Goal: Information Seeking & Learning: Understand process/instructions

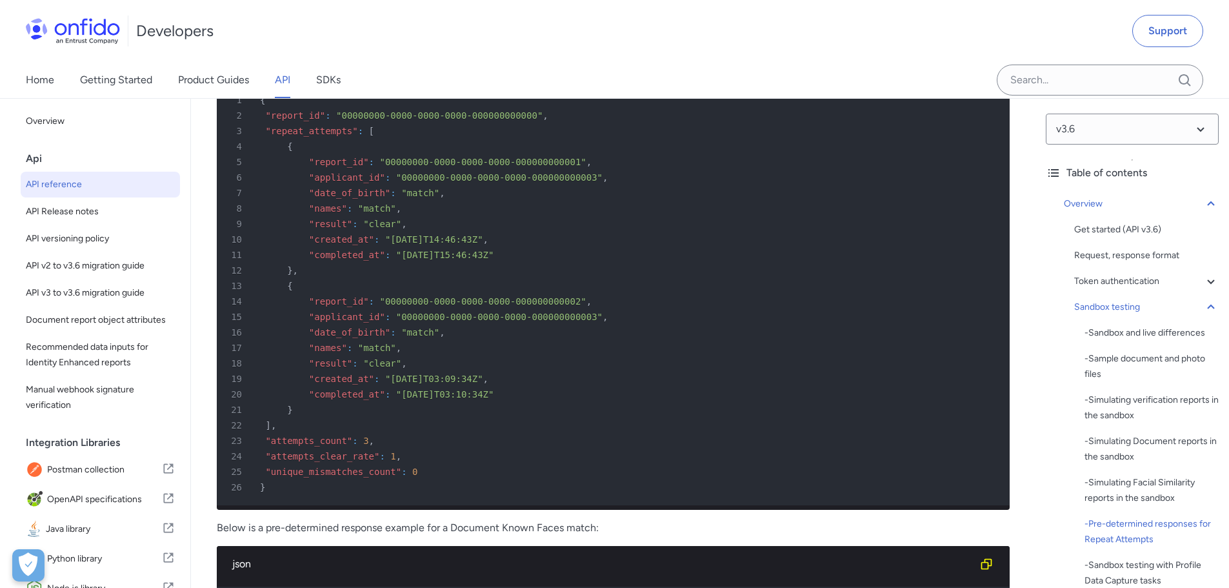
scroll to position [5520, 0]
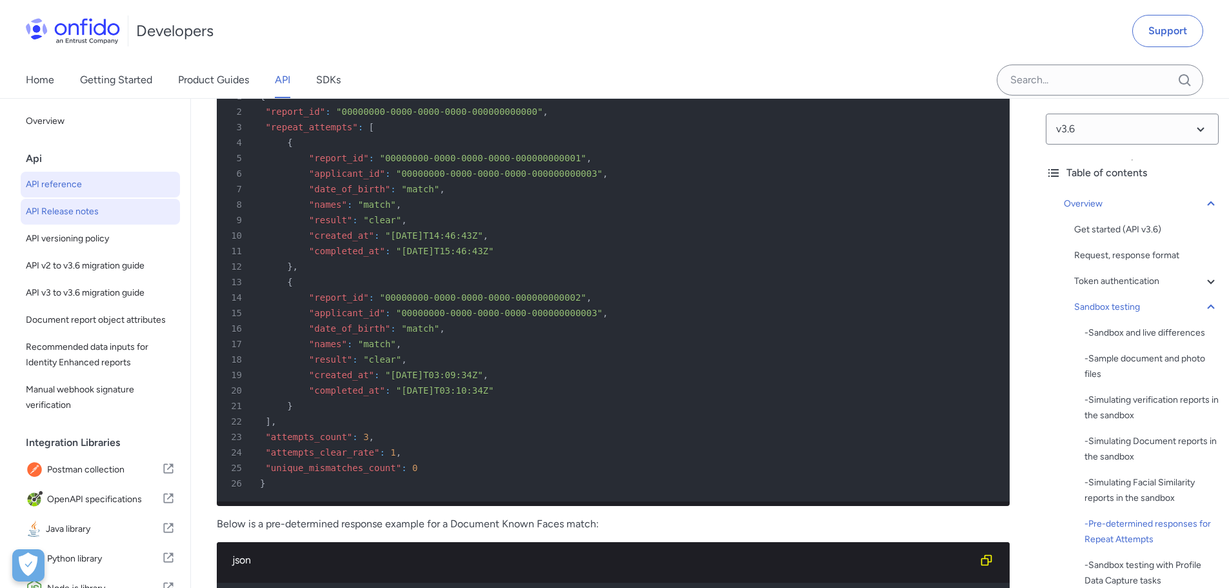
click at [64, 206] on span "API Release notes" at bounding box center [100, 211] width 149 height 15
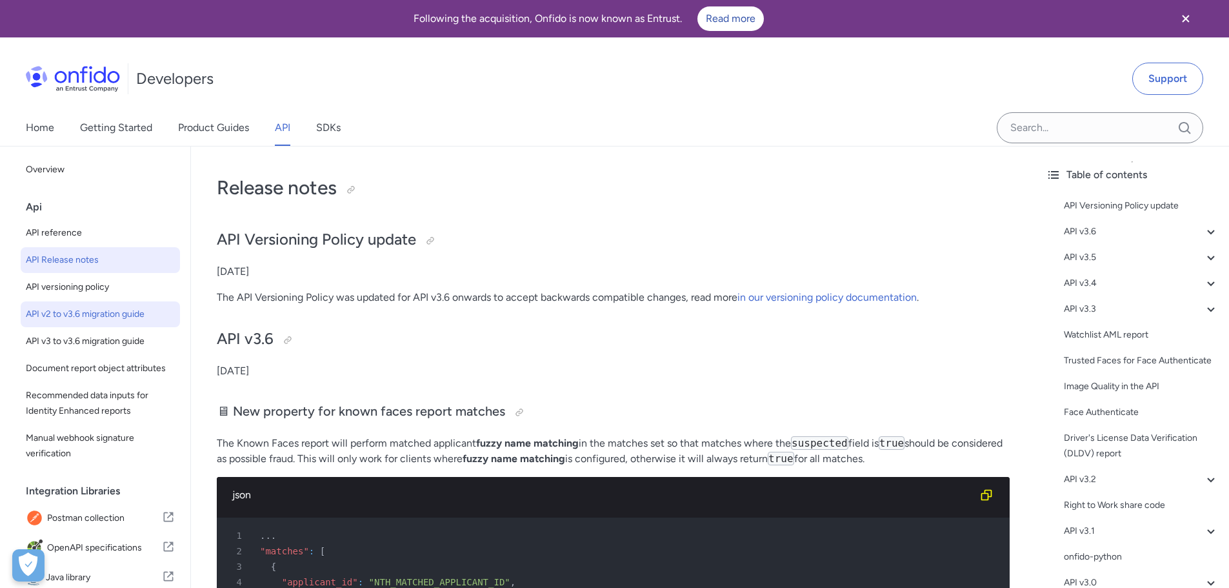
click at [74, 308] on span "API v2 to v3.6 migration guide" at bounding box center [100, 313] width 149 height 15
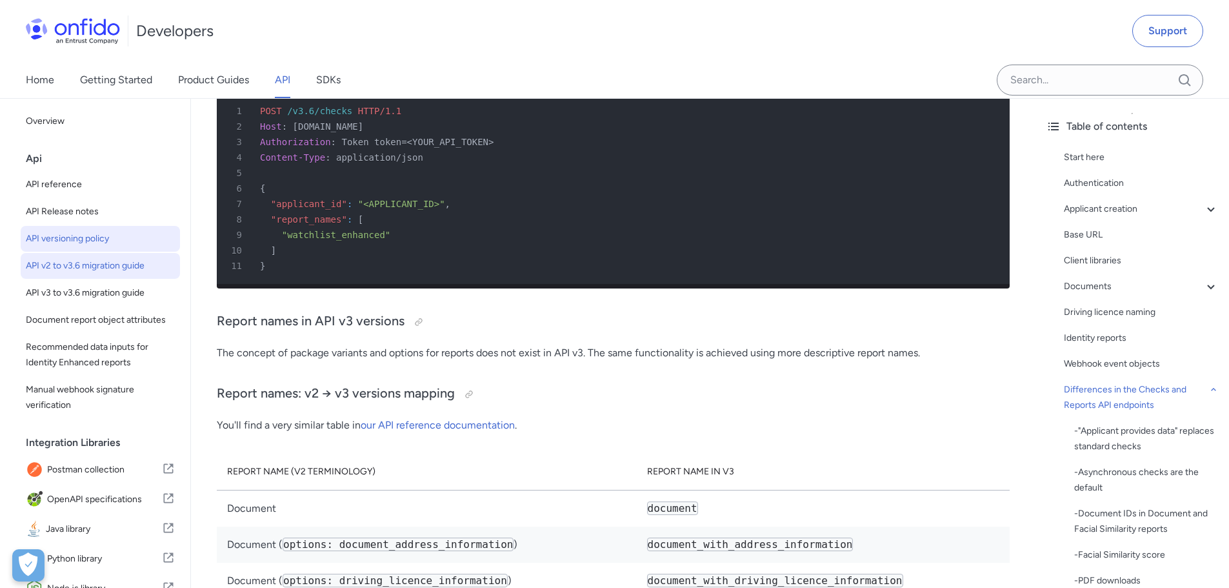
scroll to position [5037, 0]
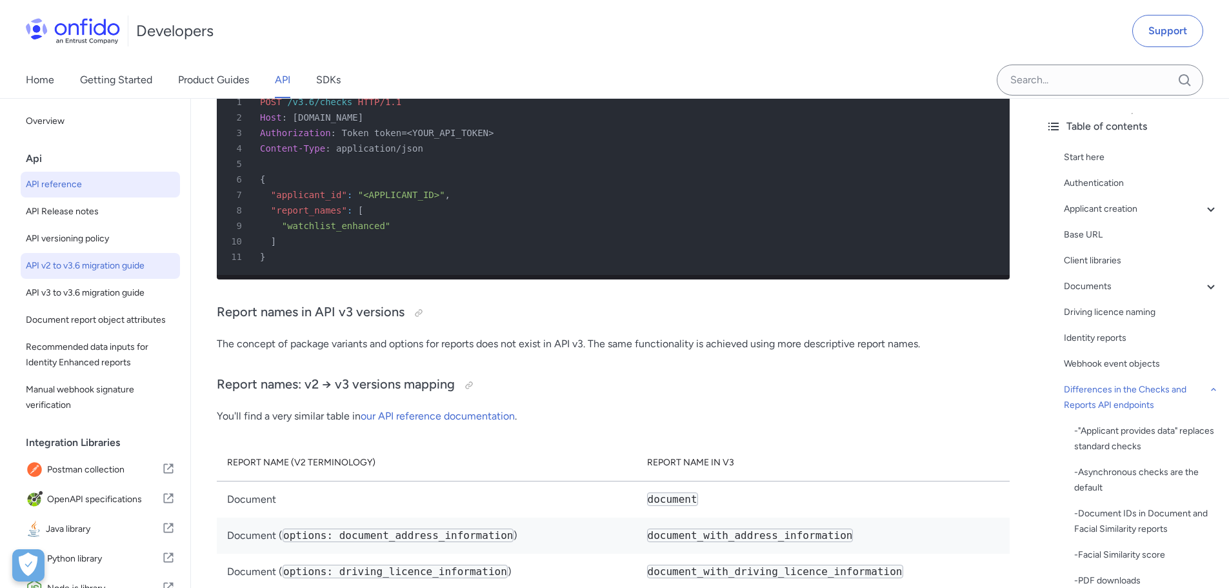
click at [90, 177] on span "API reference" at bounding box center [100, 184] width 149 height 15
select select "http"
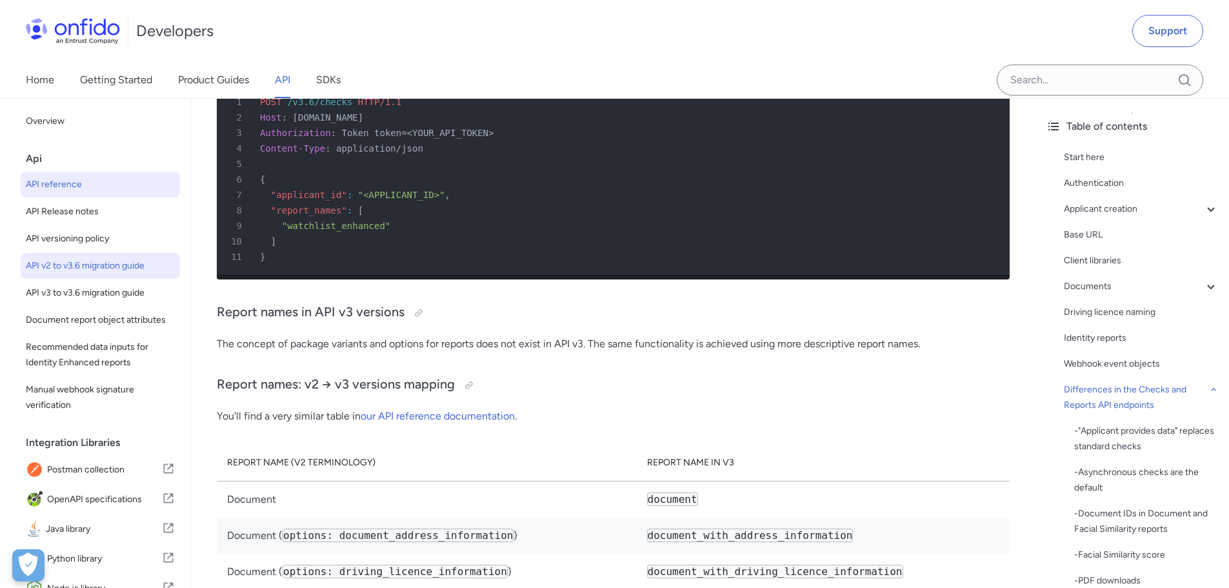
select select "http"
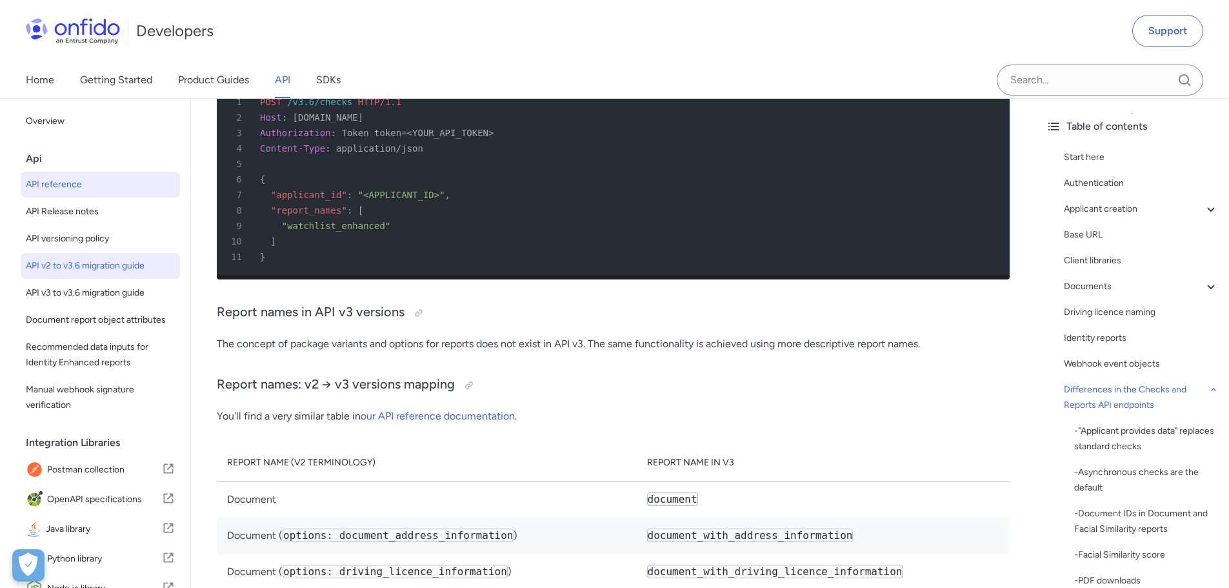
select select "http"
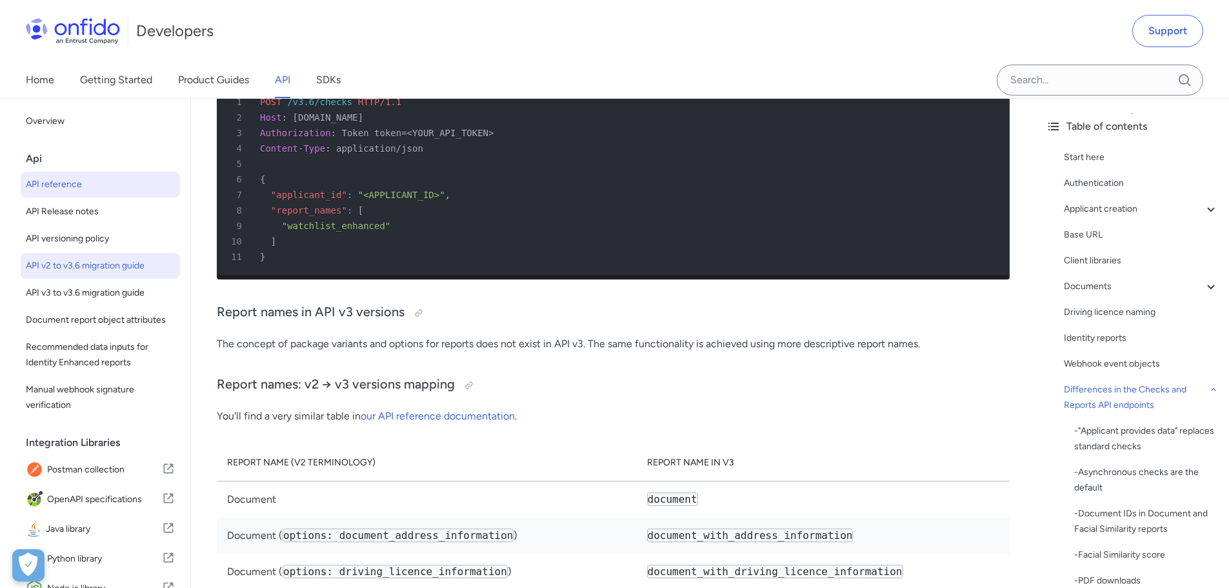
select select "http"
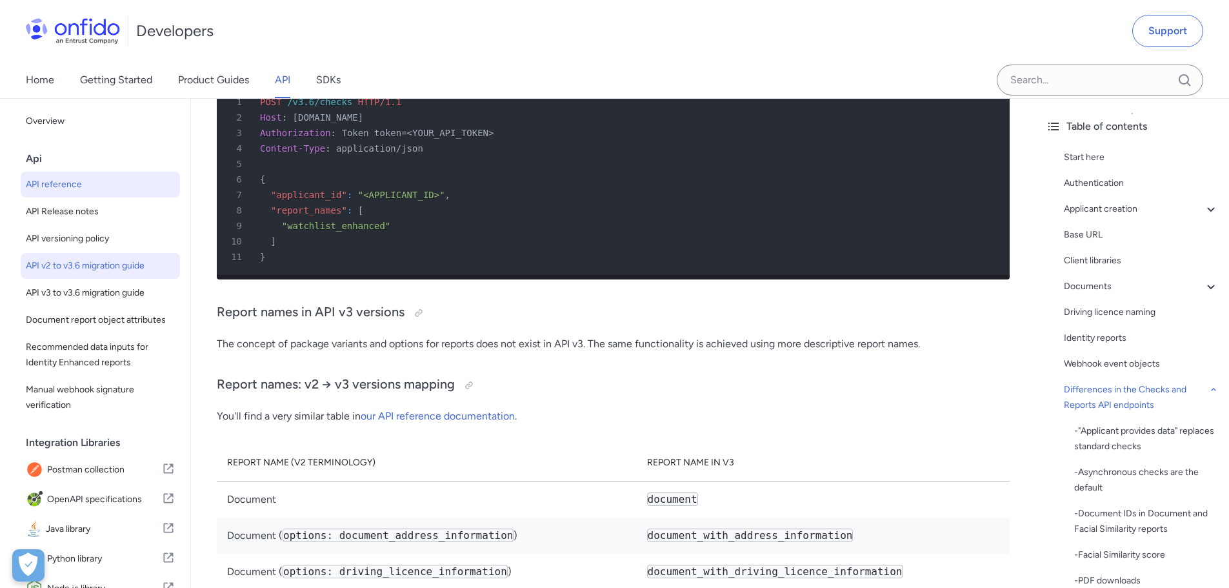
select select "http"
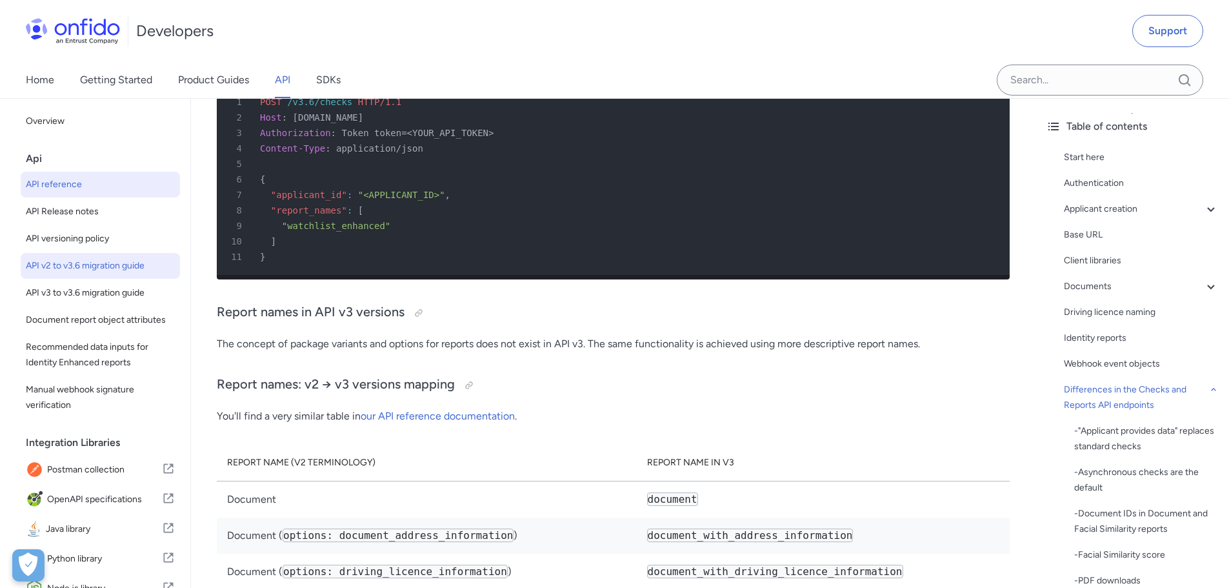
select select "http"
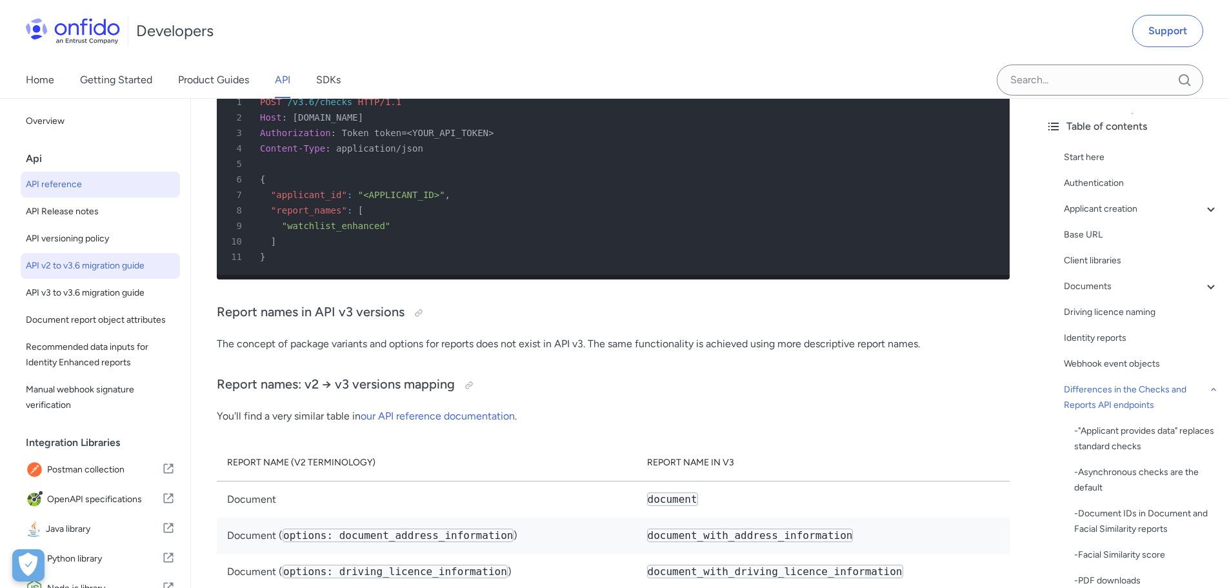
select select "http"
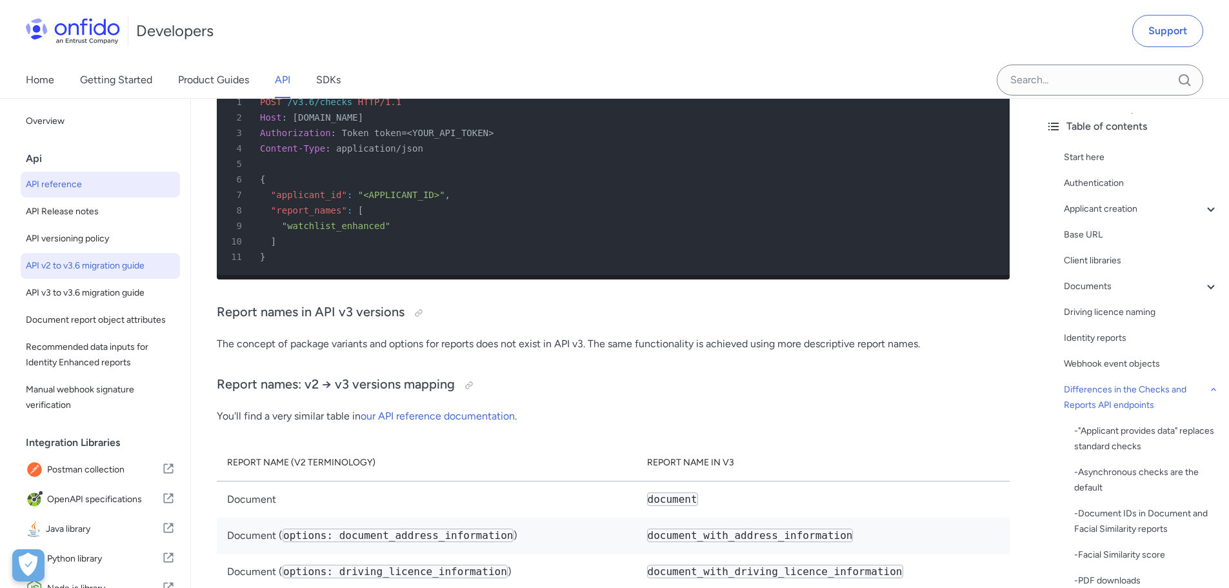
select select "http"
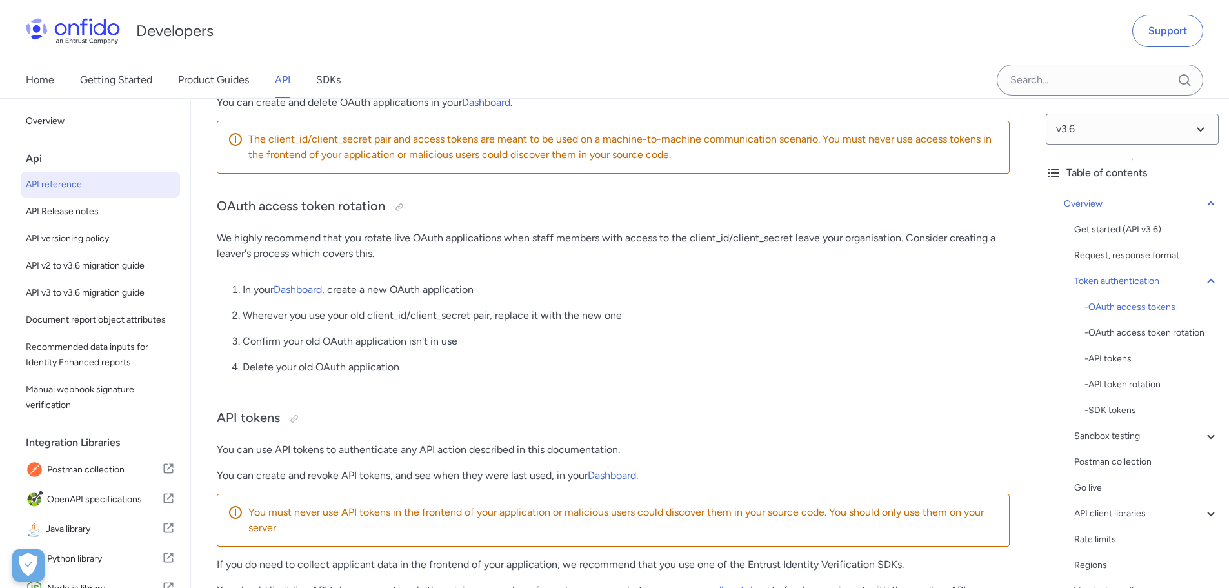
scroll to position [968, 0]
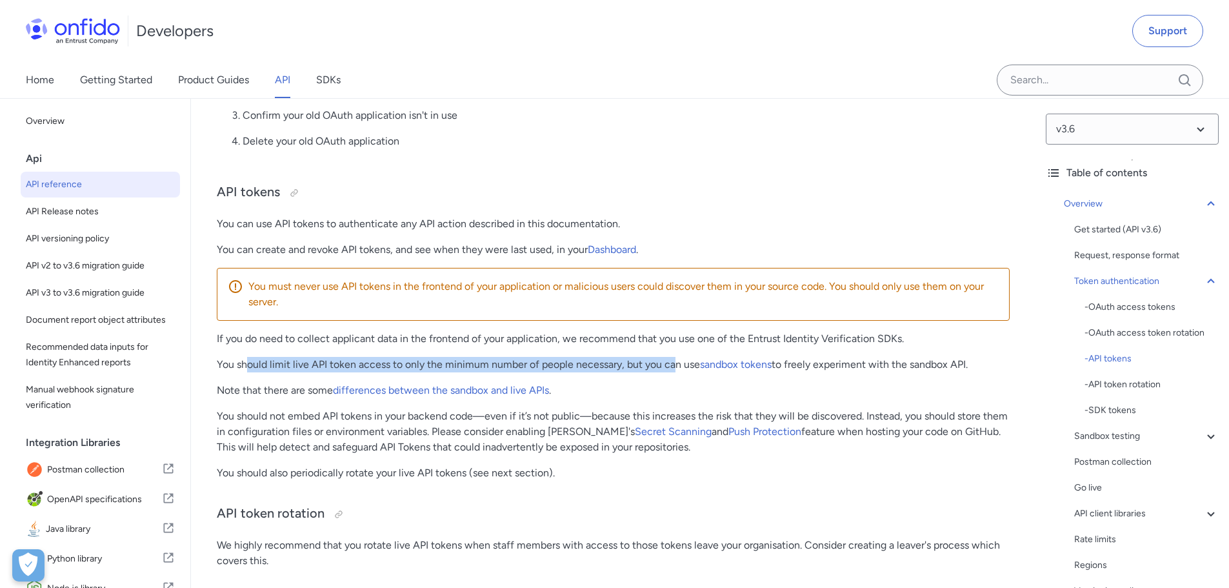
drag, startPoint x: 248, startPoint y: 371, endPoint x: 673, endPoint y: 376, distance: 424.5
click at [673, 372] on p "You should limit live API token access to only the minimum number of people nec…" at bounding box center [613, 364] width 793 height 15
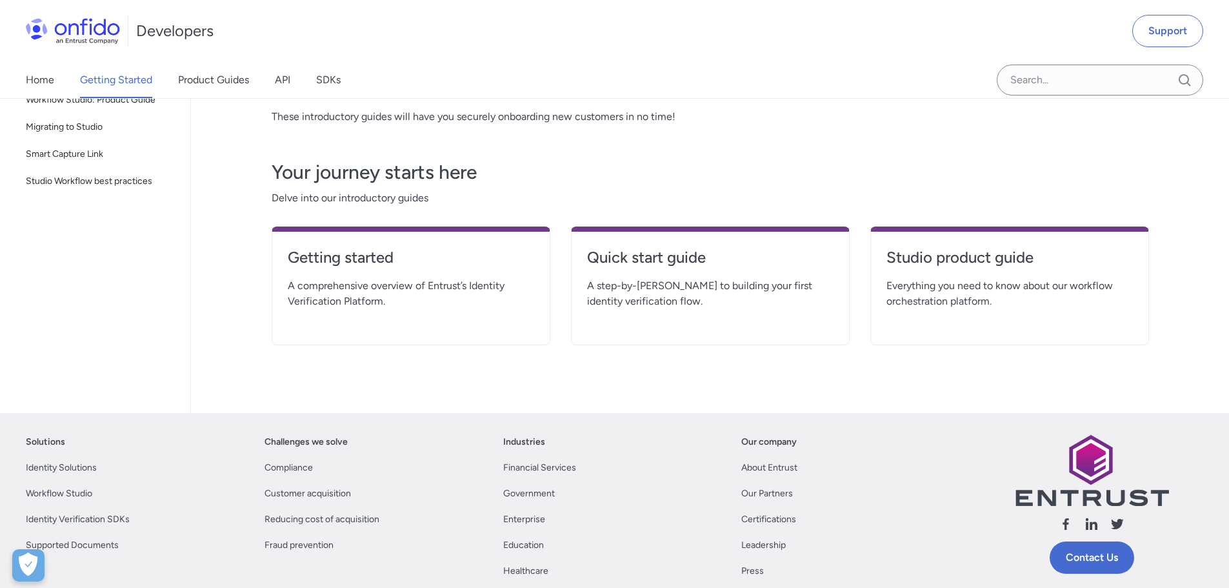
scroll to position [231, 0]
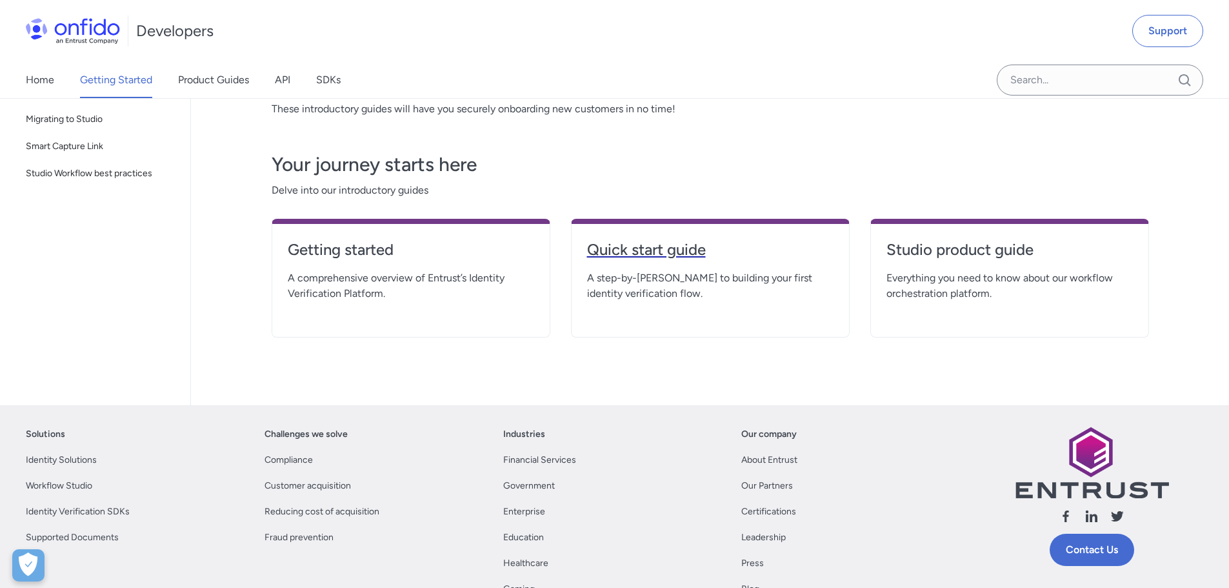
click at [618, 243] on h4 "Quick start guide" at bounding box center [710, 249] width 246 height 21
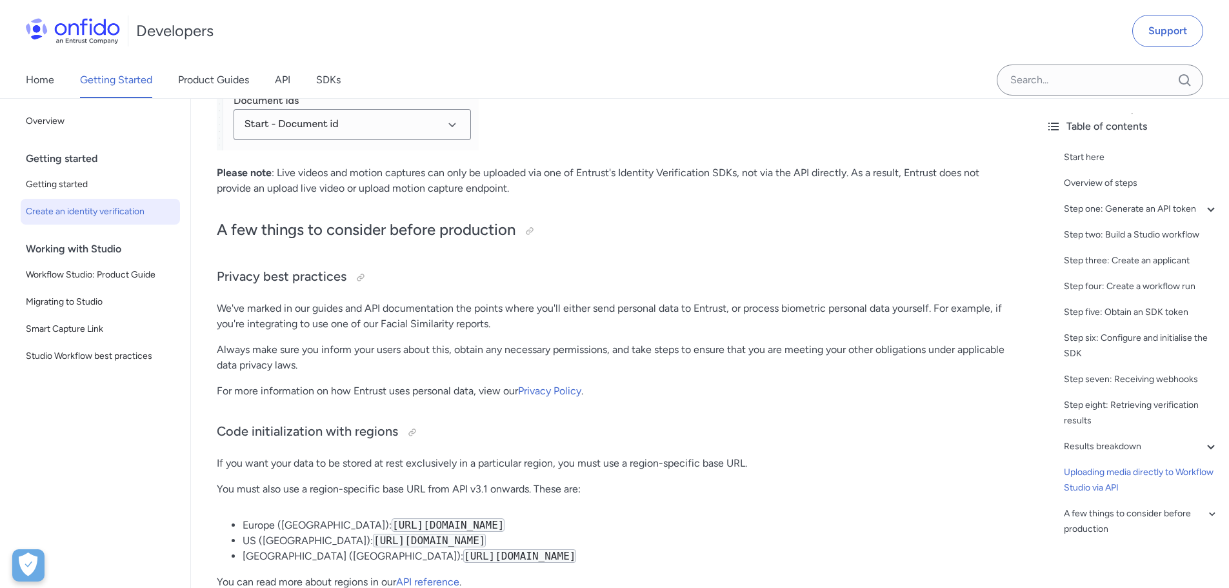
scroll to position [6063, 0]
